Goal: Information Seeking & Learning: Find specific fact

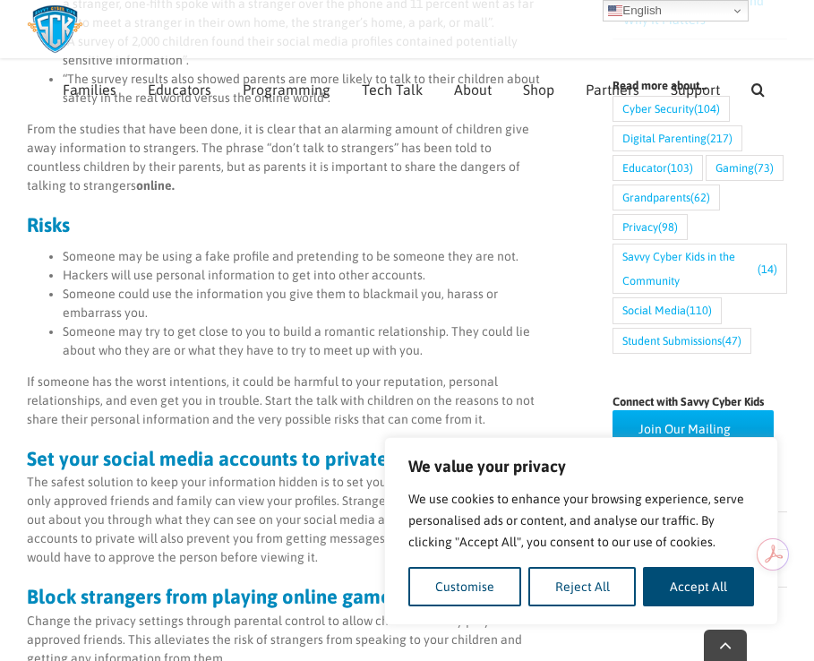
scroll to position [793, 0]
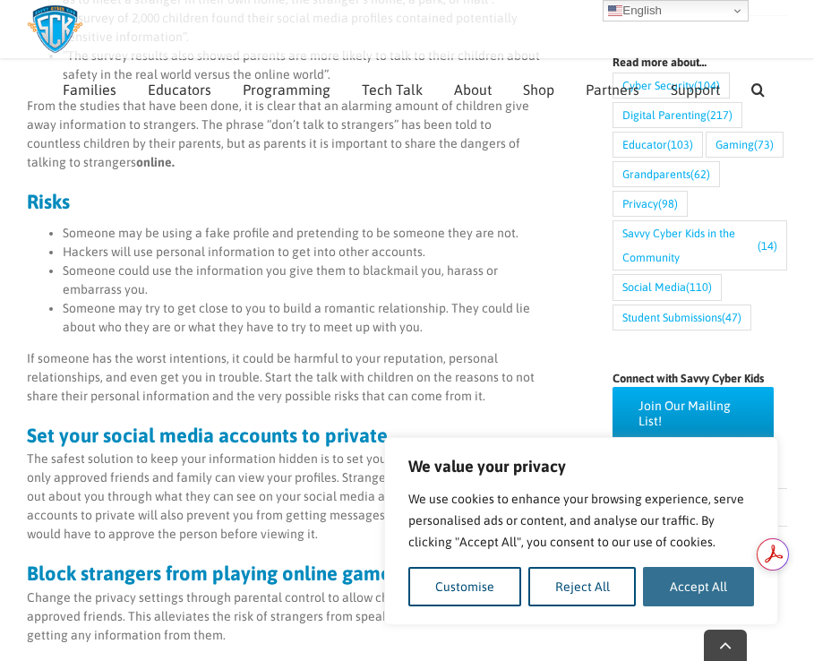
click at [690, 584] on button "Accept All" at bounding box center [698, 586] width 111 height 39
checkbox input "true"
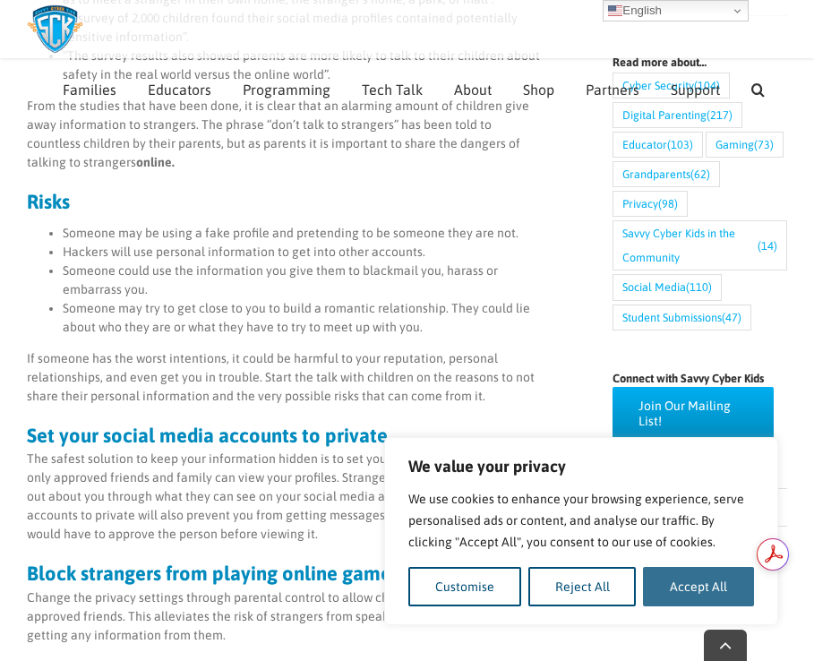
checkbox input "true"
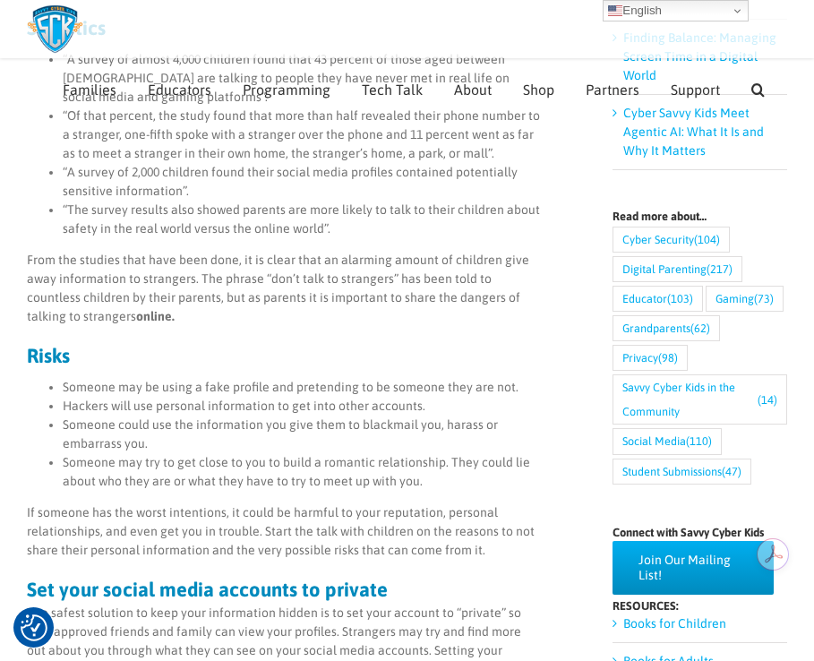
scroll to position [563, 0]
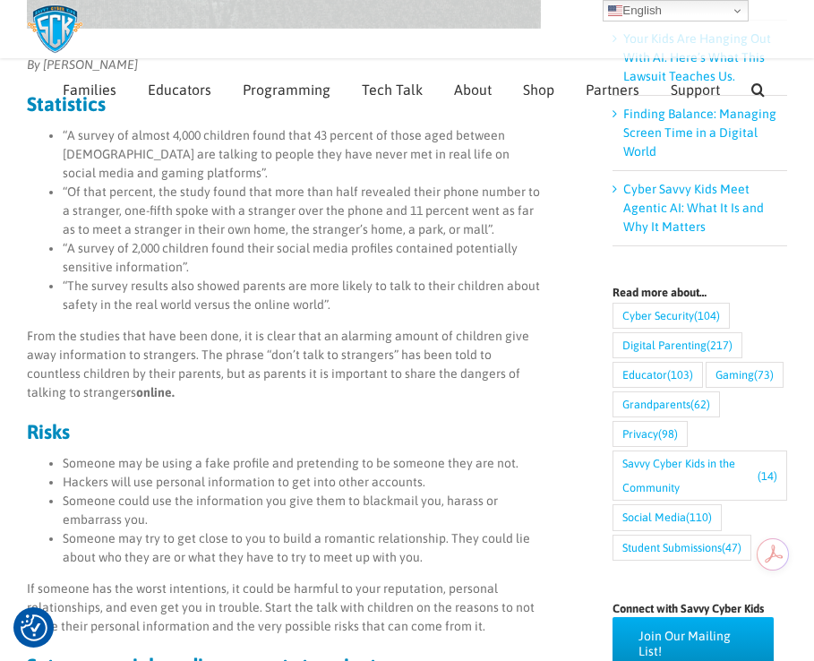
click at [369, 105] on h3 "Statistics" at bounding box center [284, 104] width 514 height 20
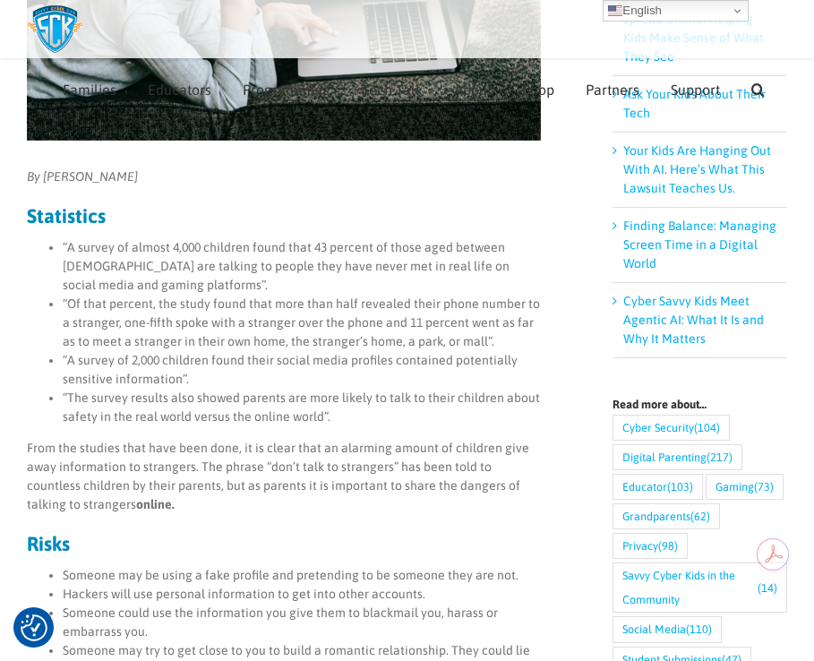
scroll to position [449, 0]
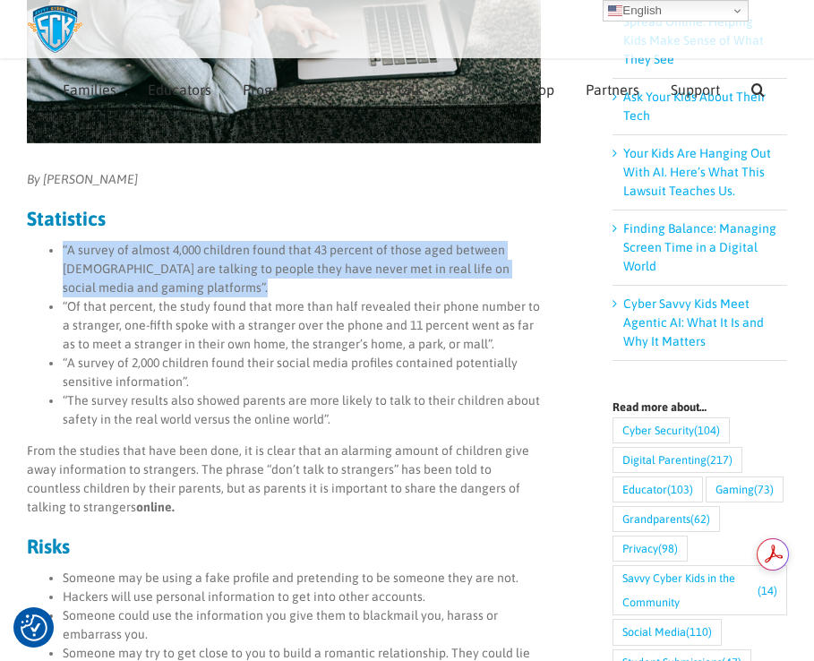
drag, startPoint x: 63, startPoint y: 247, endPoint x: 186, endPoint y: 282, distance: 128.4
click at [186, 282] on li "“A survey of almost 4,000 children found that 43 percent of those aged between …" at bounding box center [302, 269] width 478 height 56
copy li "“A survey of almost 4,000 children found that 43 percent of those aged between …"
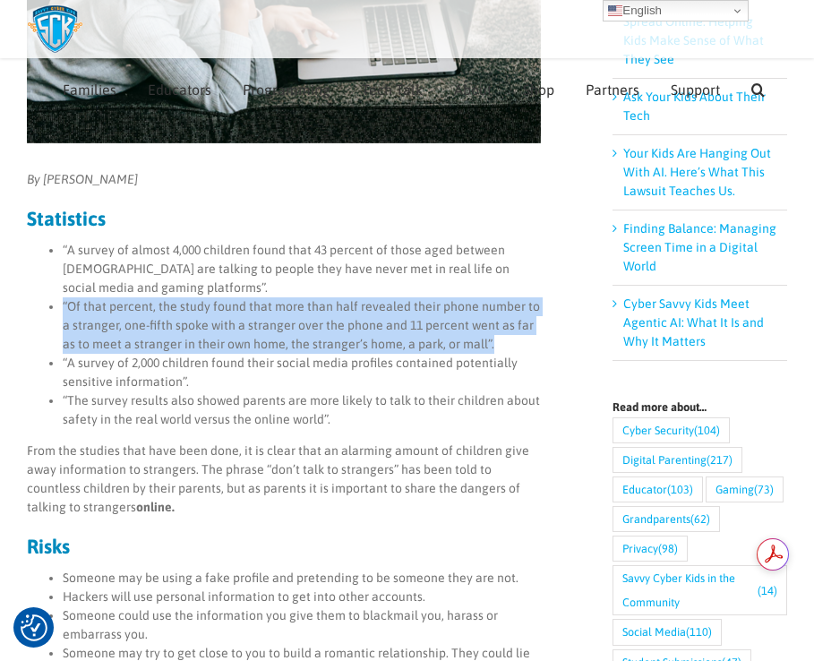
drag, startPoint x: 63, startPoint y: 303, endPoint x: 536, endPoint y: 350, distance: 475.2
click at [536, 350] on li "“Of that percent, the study found that more than half revealed their phone numb…" at bounding box center [302, 325] width 478 height 56
copy li "“Of that percent, the study found that more than half revealed their phone numb…"
